Goal: Information Seeking & Learning: Learn about a topic

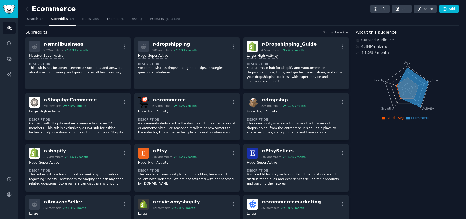
click at [25, 8] on icon at bounding box center [27, 8] width 5 height 5
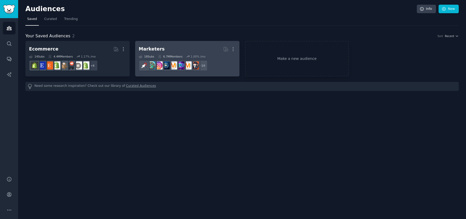
click at [160, 57] on icon at bounding box center [160, 57] width 4 height 4
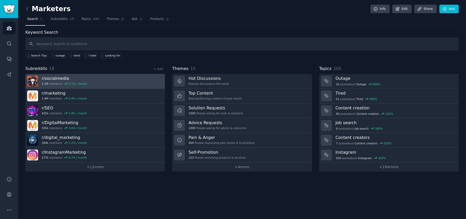
click at [105, 84] on link "r/ socialmedia 2.1M members 0.1 % / month" at bounding box center [95, 81] width 140 height 15
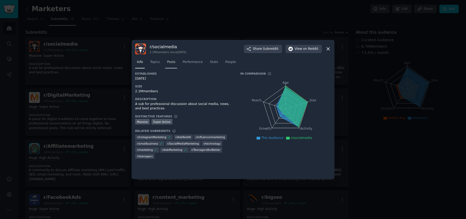
click at [167, 63] on link "Posts" at bounding box center [171, 63] width 12 height 11
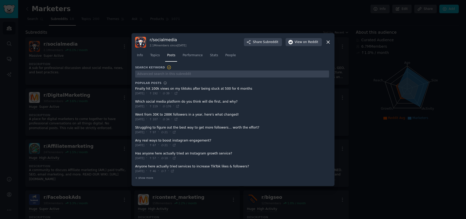
click at [194, 94] on span at bounding box center [232, 91] width 194 height 13
click at [178, 94] on icon at bounding box center [176, 93] width 4 height 4
click at [157, 156] on div "[DATE] · 57 · 10 ·" at bounding box center [155, 158] width 41 height 5
click at [179, 105] on icon at bounding box center [178, 106] width 4 height 4
